Goal: Find specific page/section: Find specific page/section

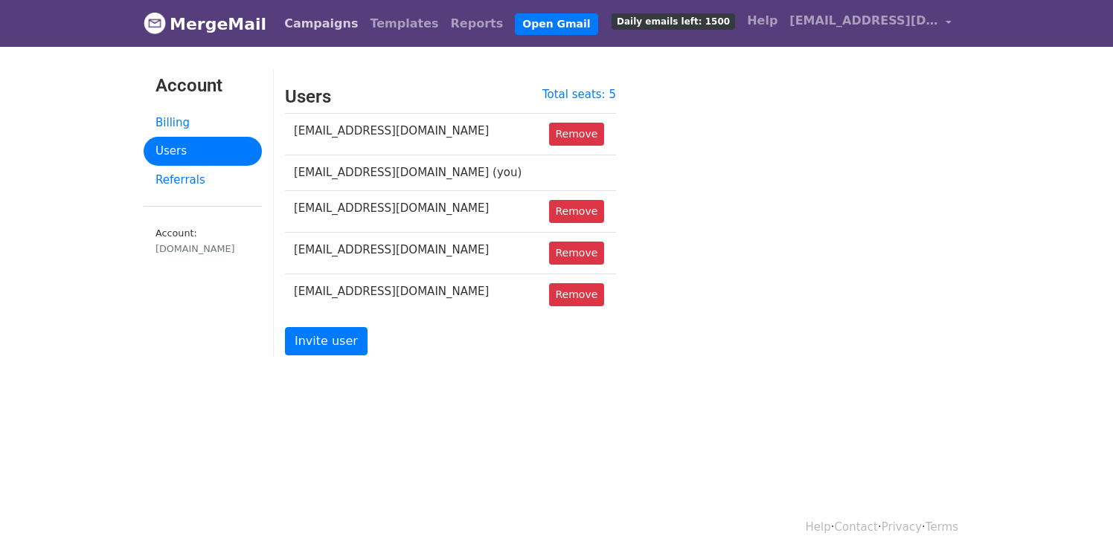
click at [306, 21] on link "Campaigns" at bounding box center [321, 24] width 86 height 30
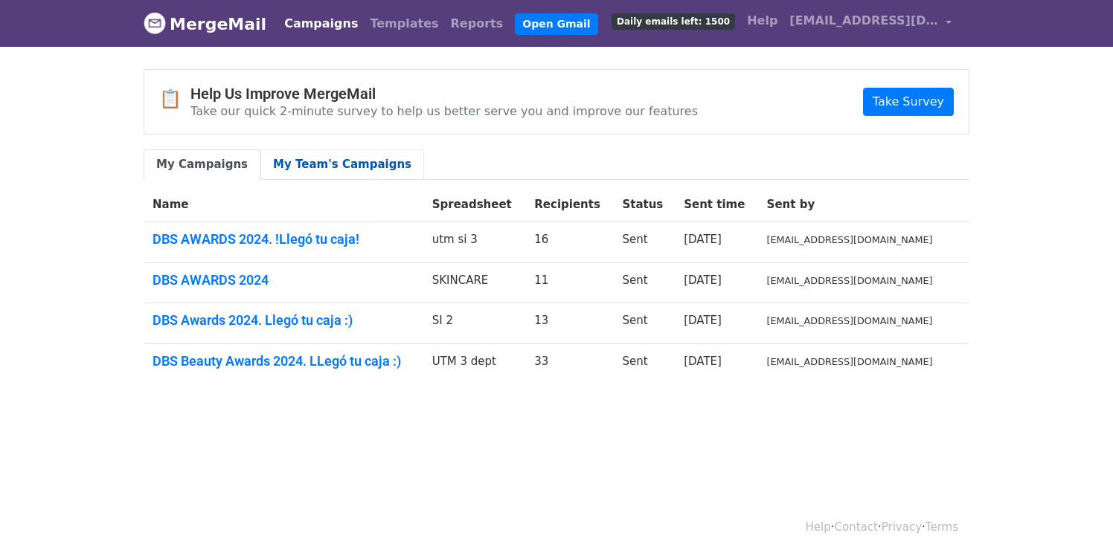
click at [316, 165] on link "My Team's Campaigns" at bounding box center [342, 165] width 164 height 31
